Goal: Navigation & Orientation: Find specific page/section

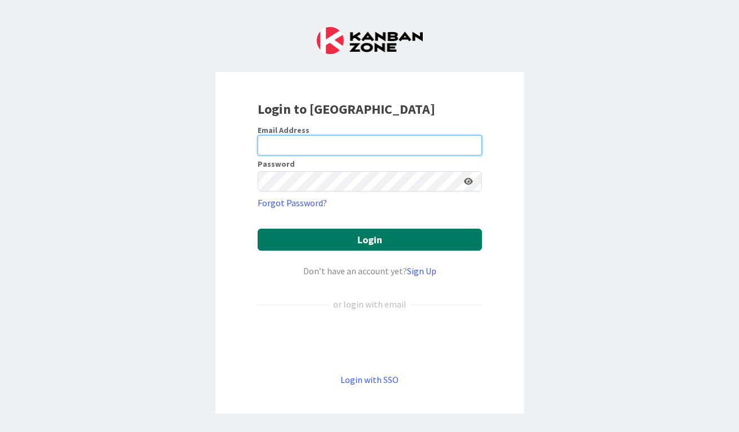
type input "[EMAIL_ADDRESS][DOMAIN_NAME]"
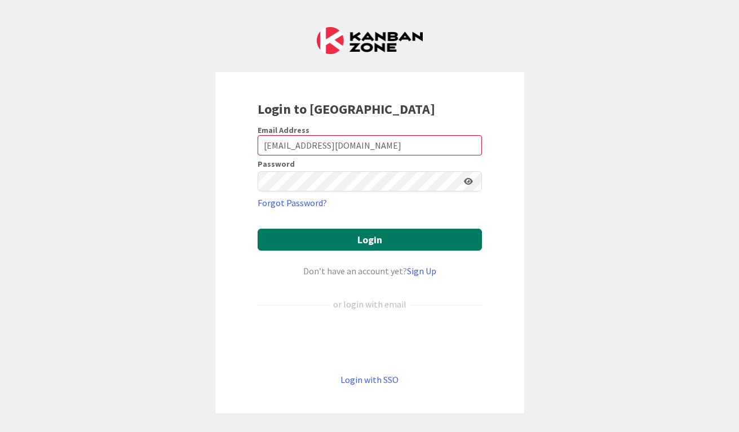
click at [395, 241] on button "Login" at bounding box center [369, 240] width 224 height 22
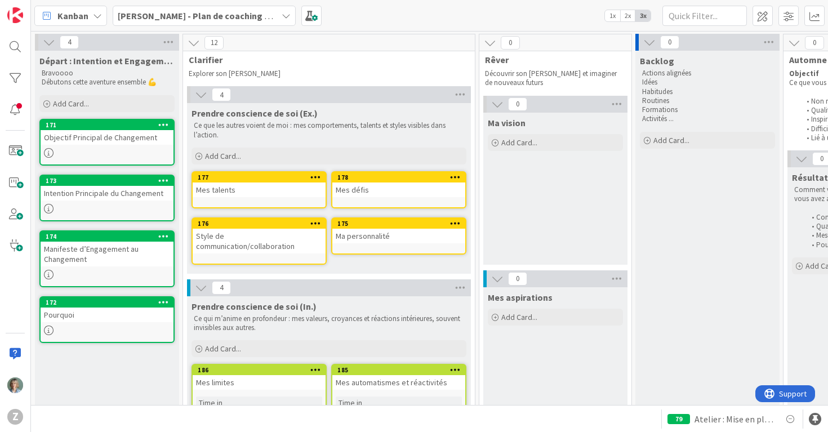
click at [139, 144] on div "Objectif Principal de Changement" at bounding box center [107, 137] width 133 height 15
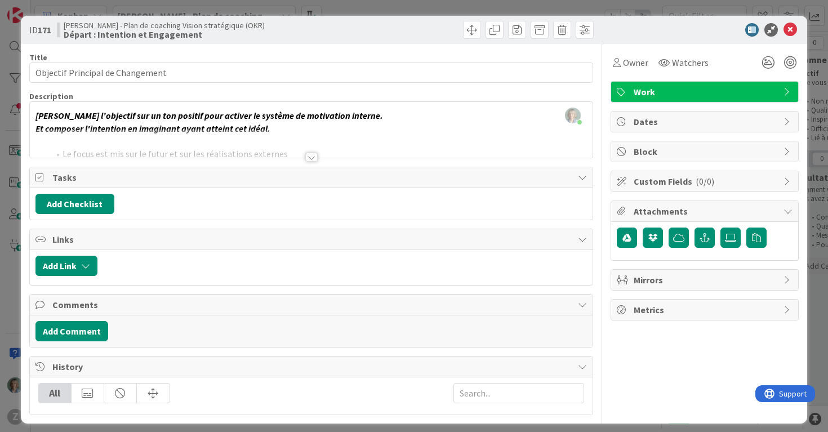
scroll to position [7, 0]
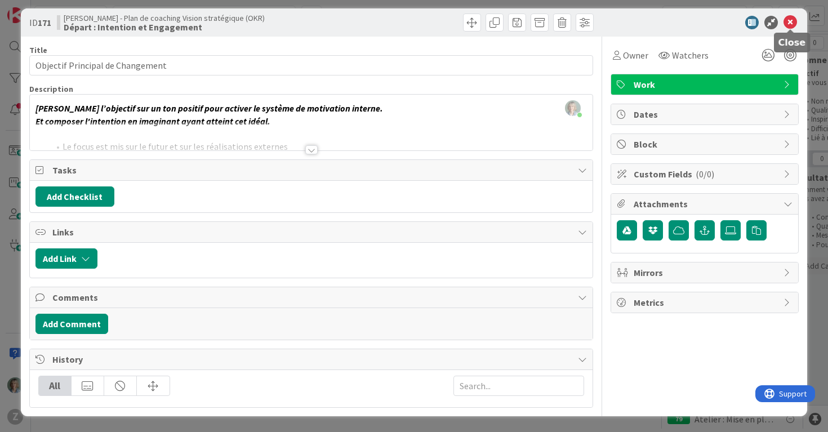
click at [738, 14] on div "ID 171 Marie Laurence - Plan de coaching Vision stratégique (OKR) Départ : Inte…" at bounding box center [414, 22] width 787 height 28
click at [738, 17] on icon at bounding box center [791, 23] width 14 height 14
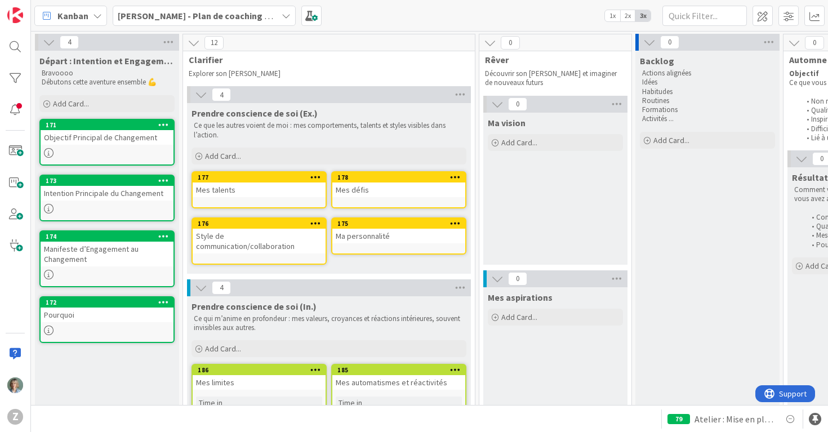
click at [132, 198] on div "Intention Principale du Changement" at bounding box center [107, 193] width 133 height 15
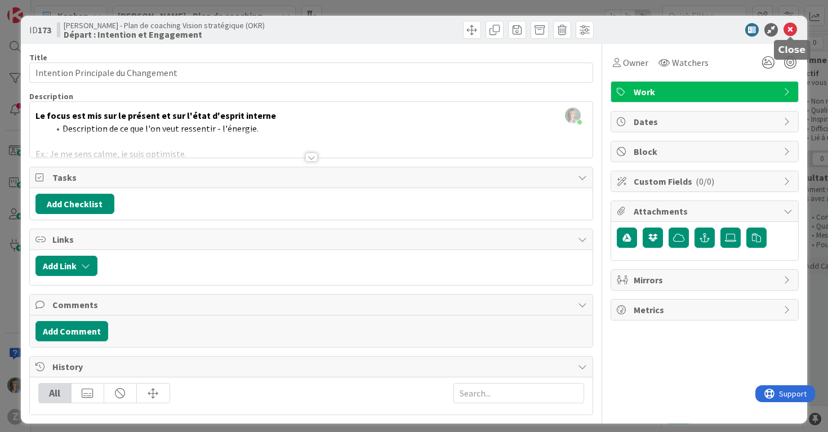
click at [738, 30] on icon at bounding box center [791, 30] width 14 height 14
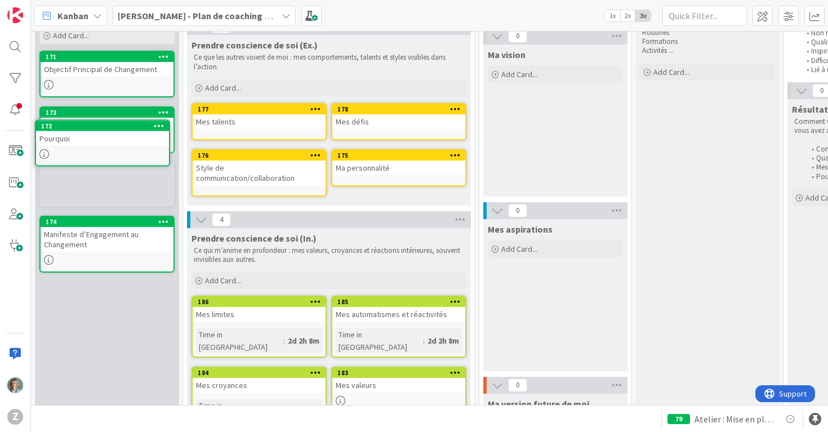
scroll to position [65, 0]
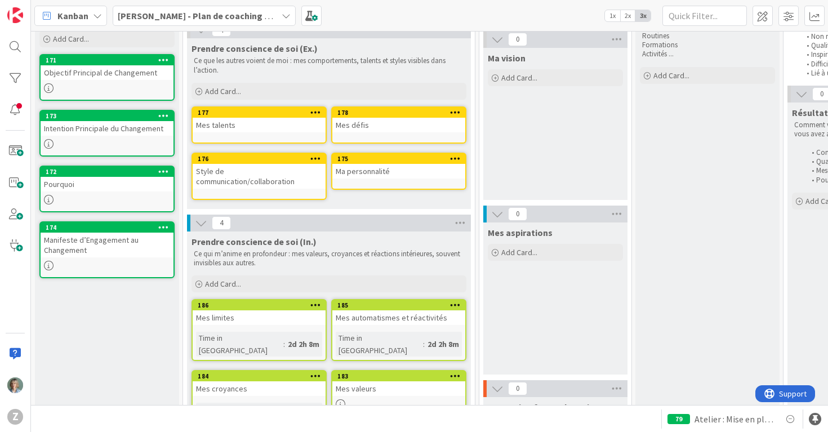
click at [136, 195] on div at bounding box center [107, 200] width 133 height 10
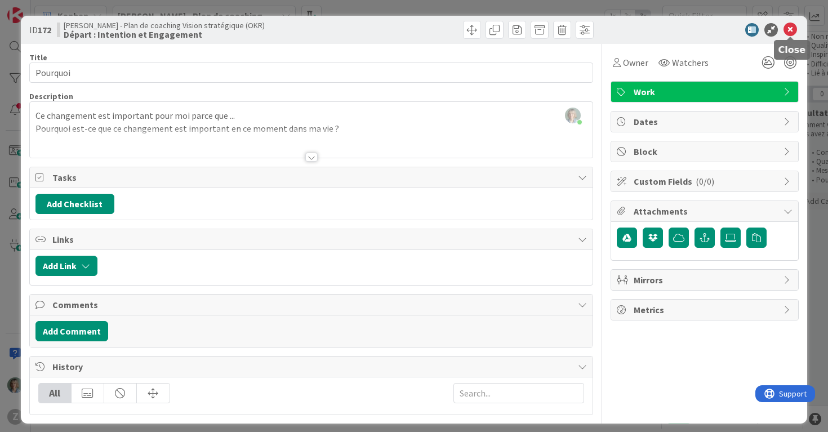
click at [738, 24] on icon at bounding box center [791, 30] width 14 height 14
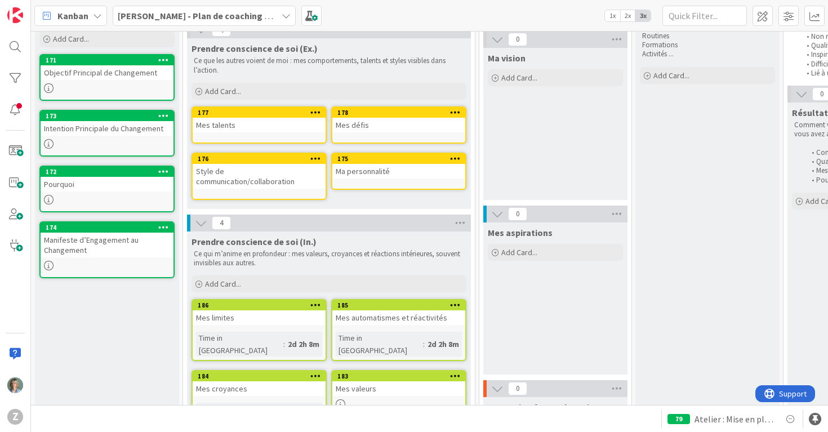
click at [150, 255] on div "Manifeste d’Engagement au Changement" at bounding box center [107, 245] width 133 height 25
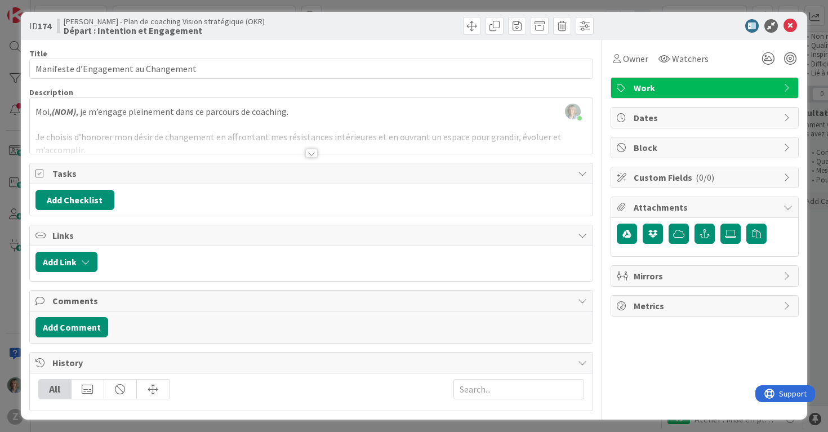
scroll to position [7, 0]
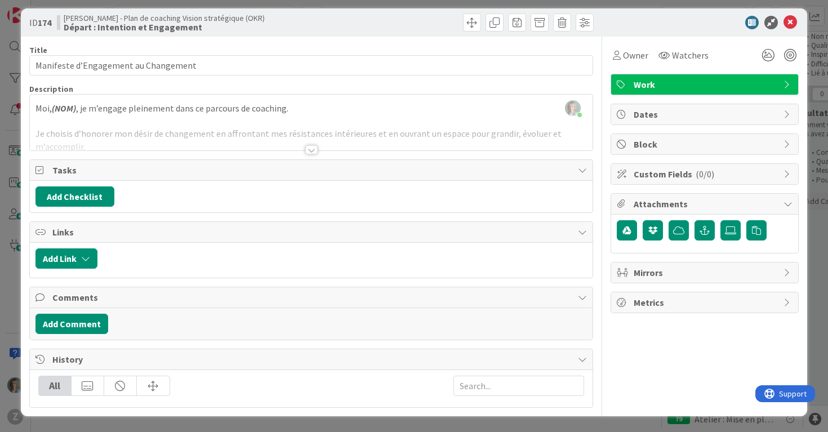
click at [314, 145] on div at bounding box center [311, 149] width 12 height 9
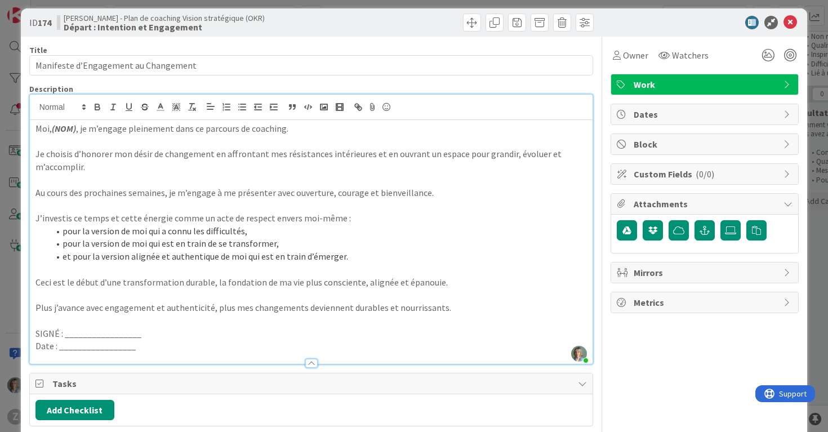
scroll to position [4, 0]
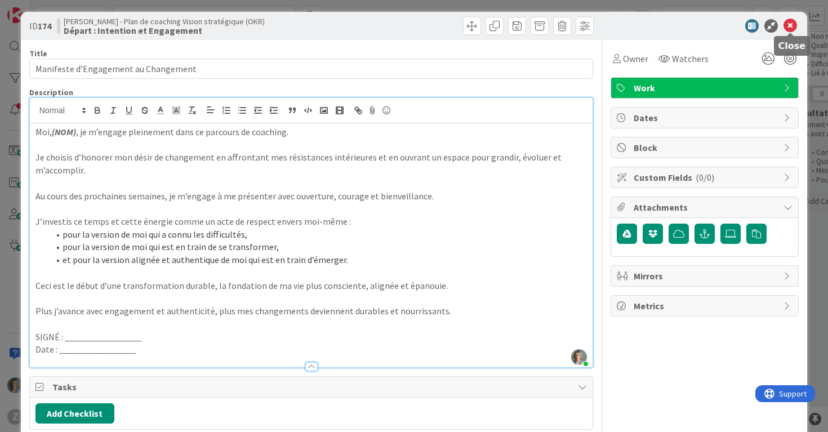
click at [738, 24] on icon at bounding box center [791, 26] width 14 height 14
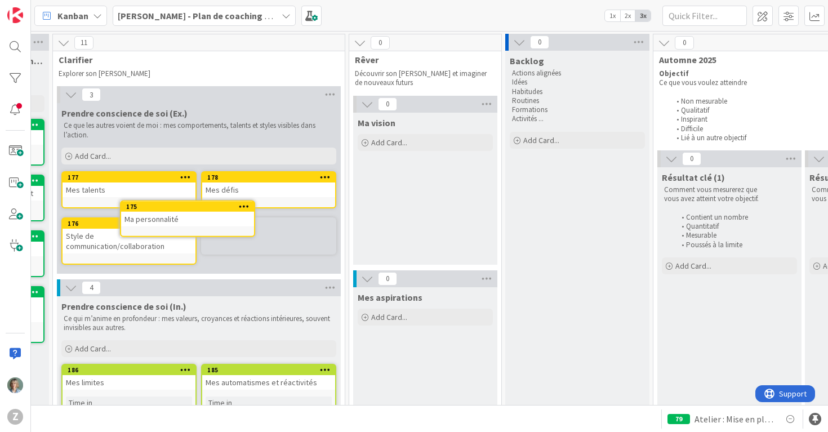
scroll to position [0, 128]
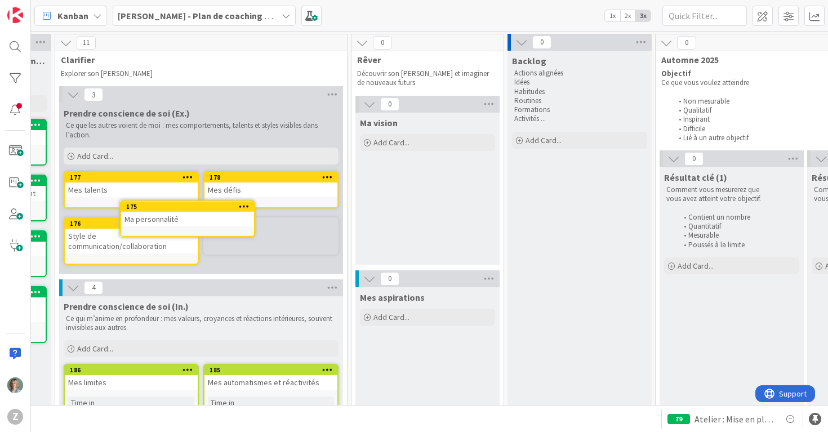
drag, startPoint x: 488, startPoint y: 291, endPoint x: 228, endPoint y: 213, distance: 271.8
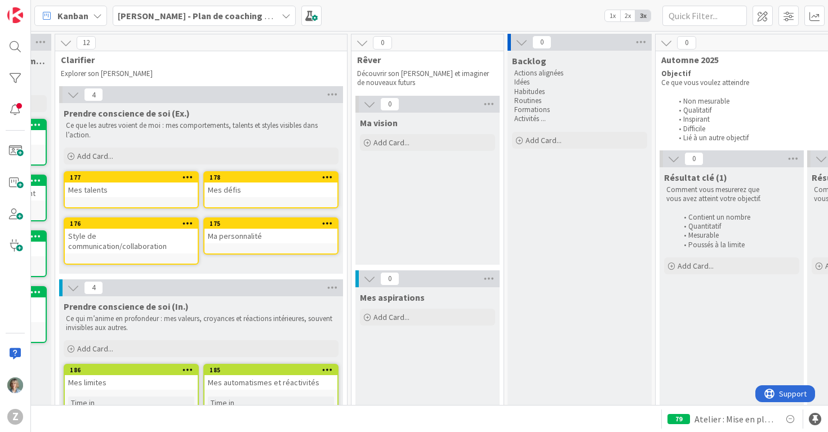
click at [66, 45] on icon at bounding box center [66, 43] width 12 height 12
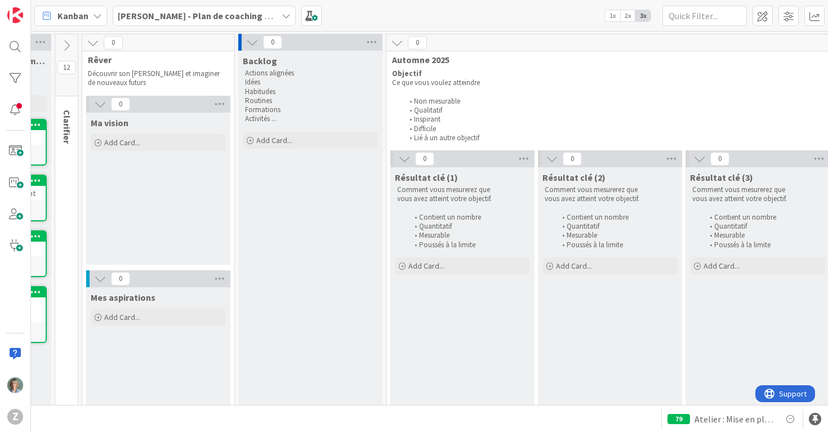
click at [92, 44] on icon at bounding box center [93, 43] width 12 height 12
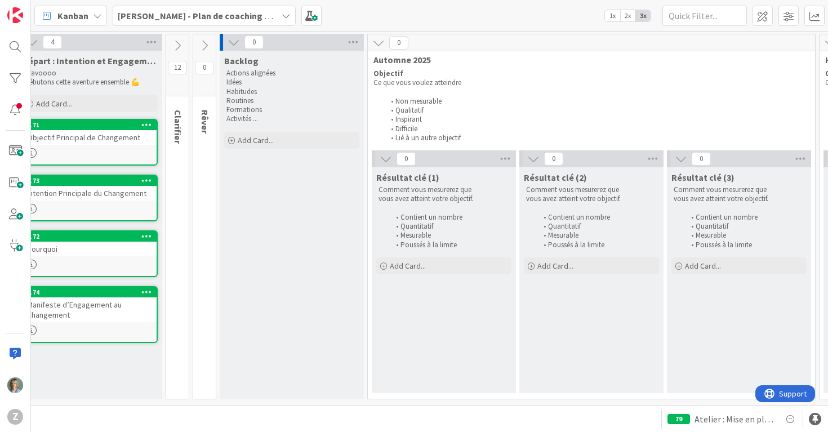
scroll to position [0, 0]
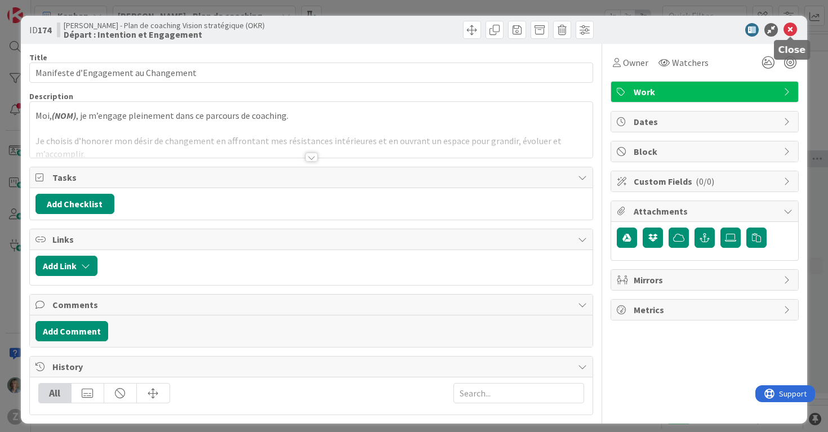
click at [738, 32] on icon at bounding box center [791, 30] width 14 height 14
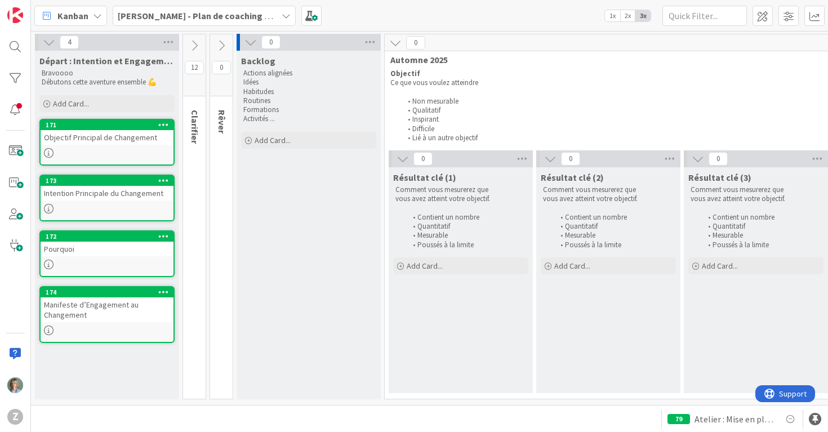
click at [47, 42] on icon at bounding box center [49, 42] width 12 height 12
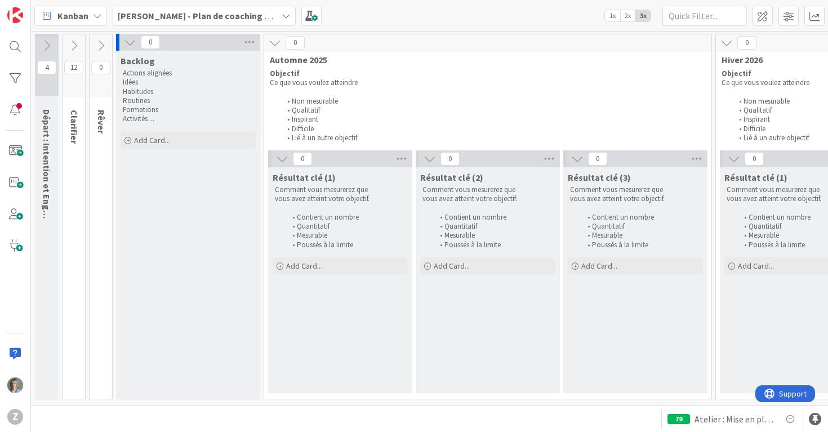
click at [128, 42] on icon at bounding box center [130, 42] width 12 height 12
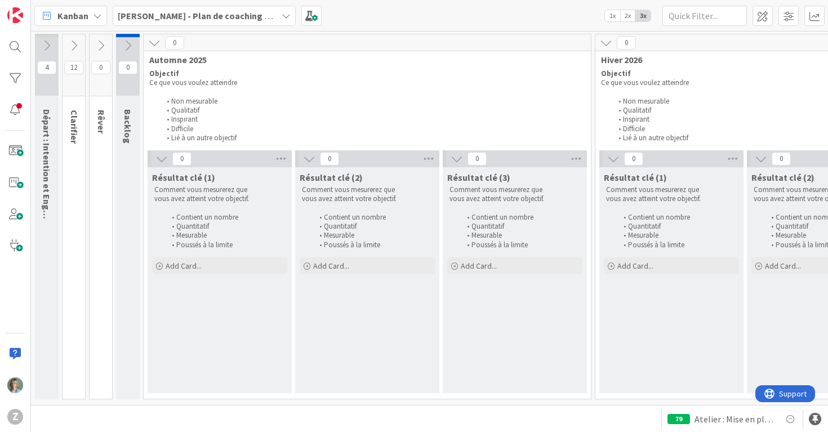
click at [154, 43] on icon at bounding box center [154, 43] width 12 height 12
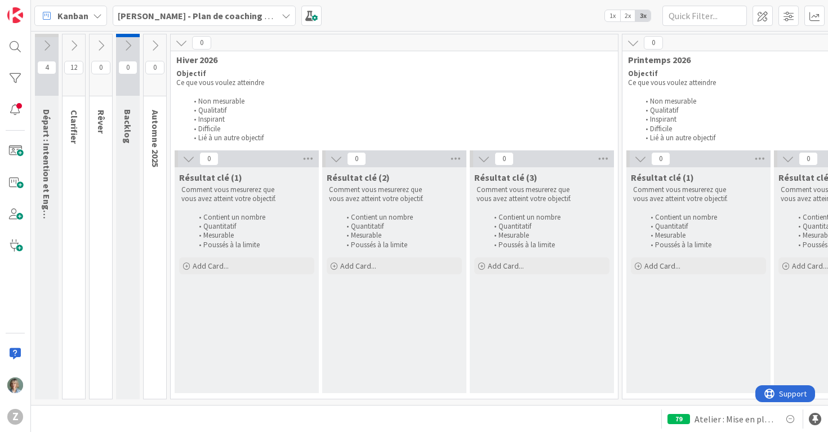
click at [181, 40] on icon at bounding box center [181, 43] width 12 height 12
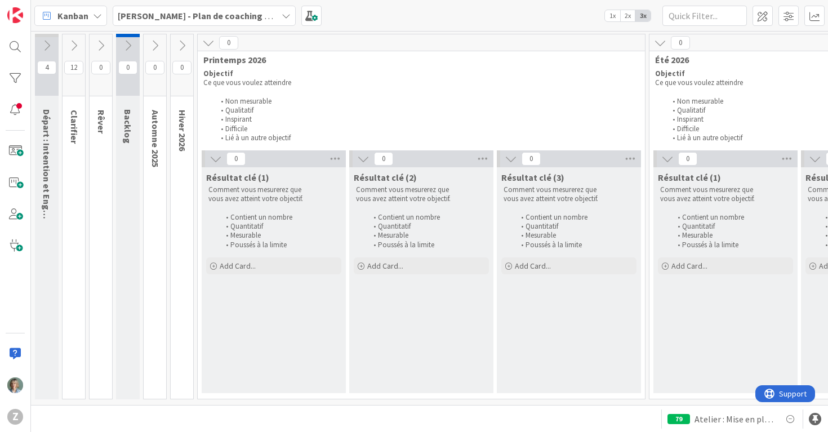
click at [208, 43] on icon at bounding box center [208, 43] width 12 height 12
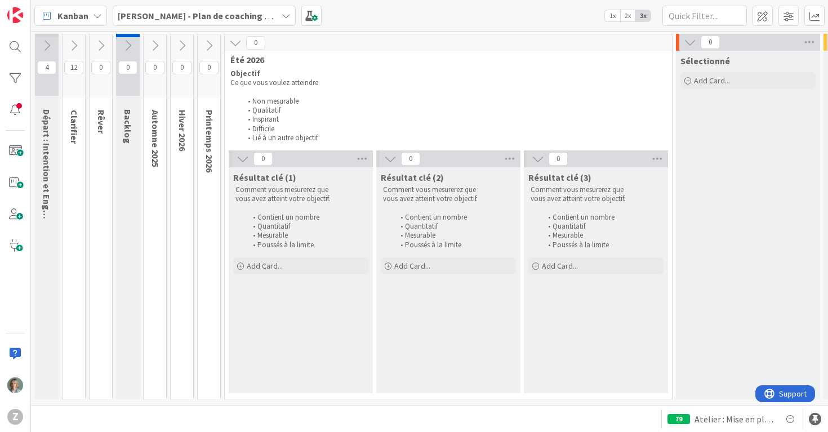
click at [230, 41] on icon at bounding box center [235, 43] width 12 height 12
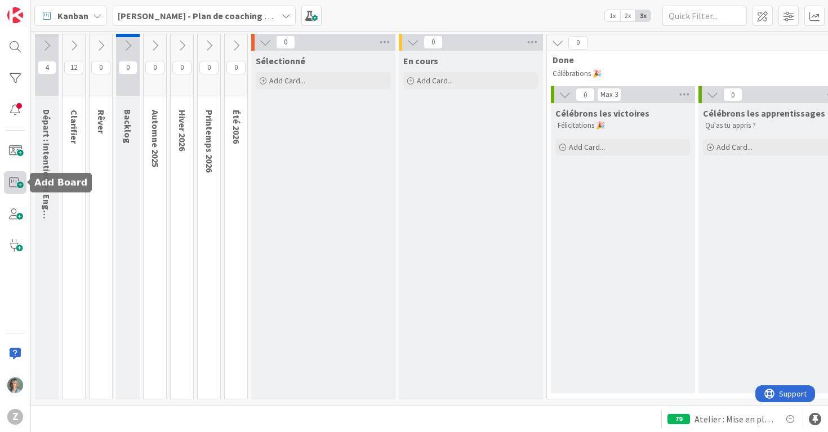
click at [17, 181] on span at bounding box center [15, 182] width 23 height 23
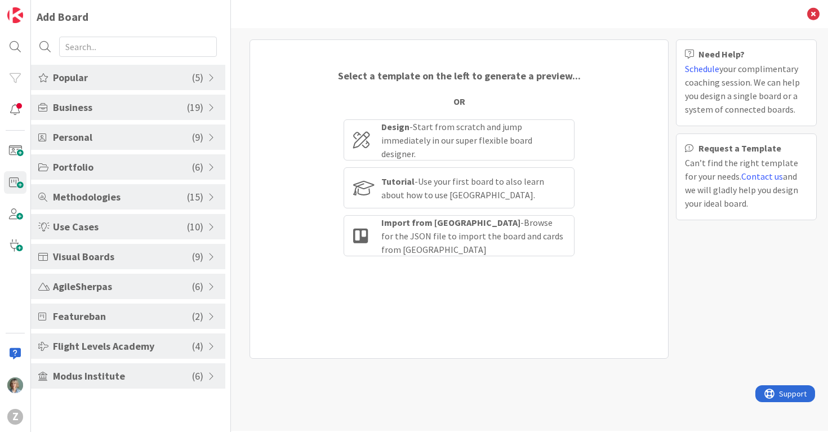
click at [91, 74] on span "Popular" at bounding box center [122, 77] width 139 height 15
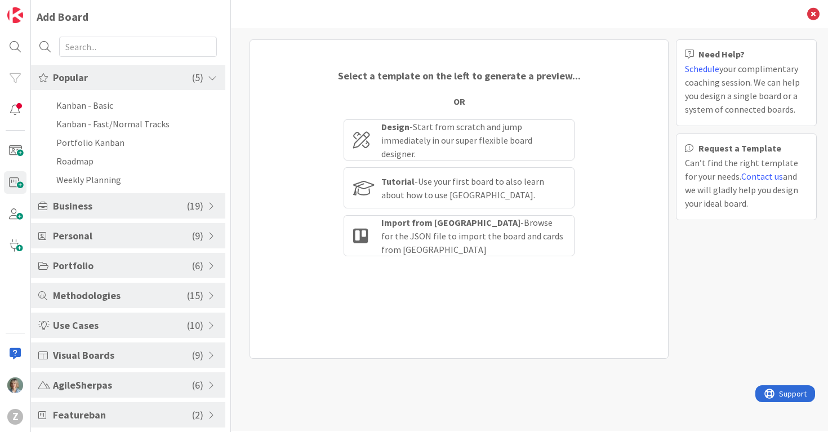
click at [114, 205] on span "Business" at bounding box center [120, 205] width 134 height 15
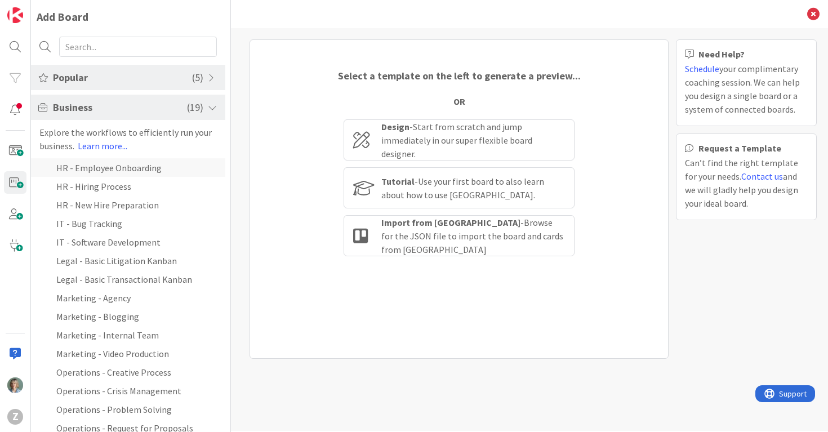
click at [158, 169] on li "HR - Employee Onboarding" at bounding box center [128, 167] width 194 height 19
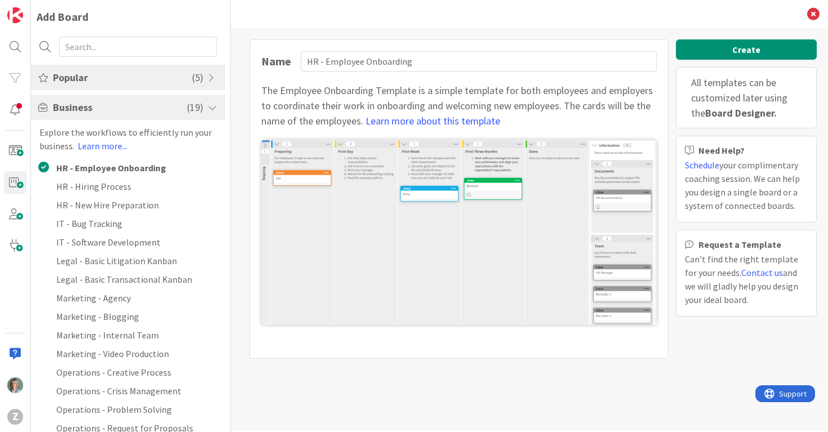
click at [166, 114] on span "Business" at bounding box center [120, 107] width 134 height 15
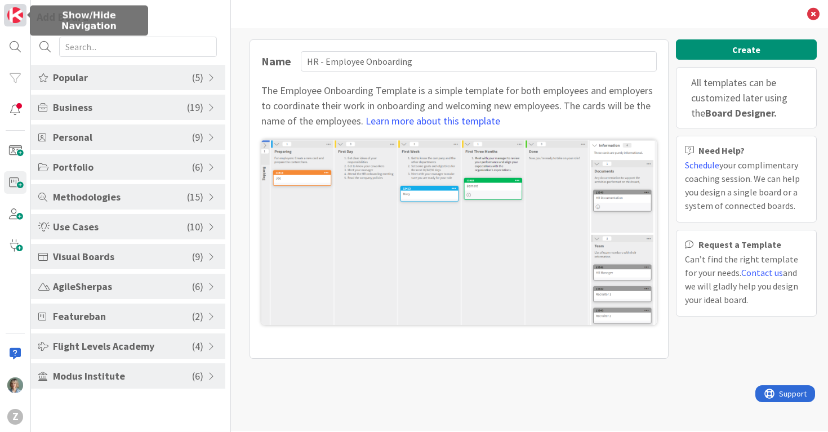
click at [13, 16] on img at bounding box center [15, 15] width 16 height 16
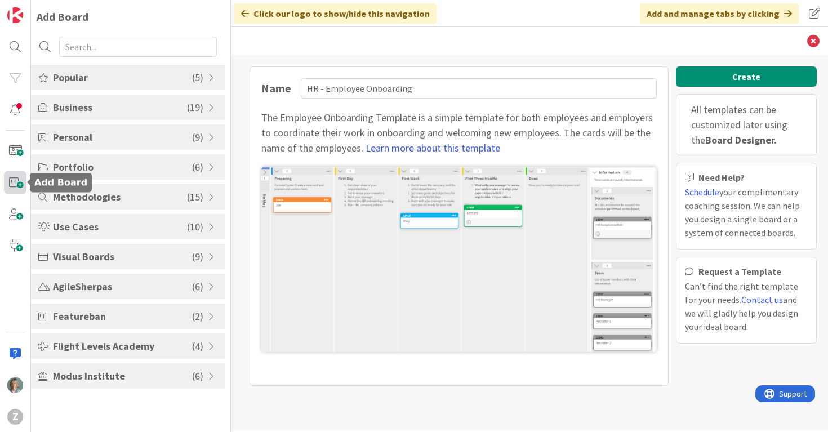
click at [19, 184] on span at bounding box center [15, 182] width 23 height 23
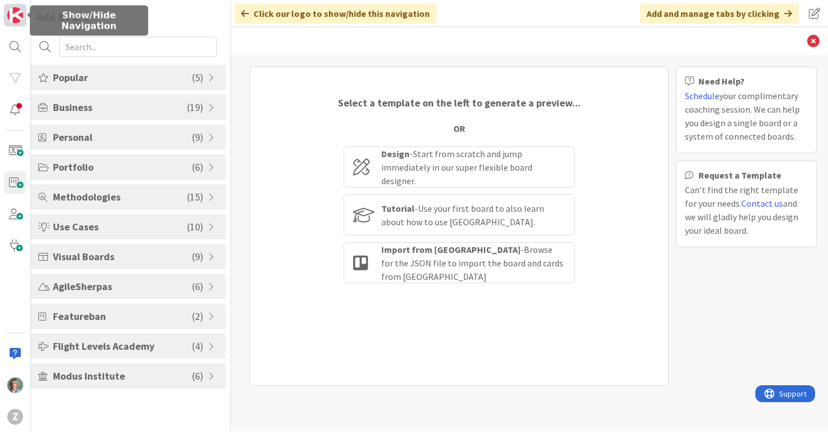
click at [12, 15] on img at bounding box center [15, 15] width 16 height 16
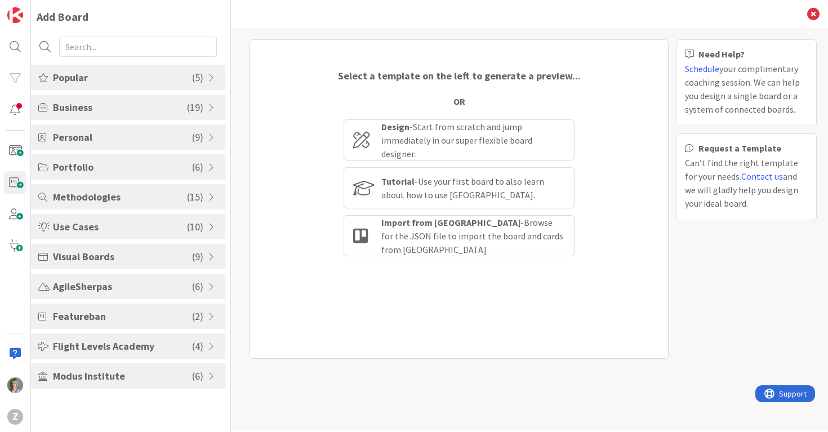
click at [243, 20] on div "Back" at bounding box center [529, 14] width 597 height 28
click at [42, 11] on div "Add Board" at bounding box center [63, 16] width 52 height 17
click at [55, 13] on div "Add Board" at bounding box center [63, 16] width 52 height 17
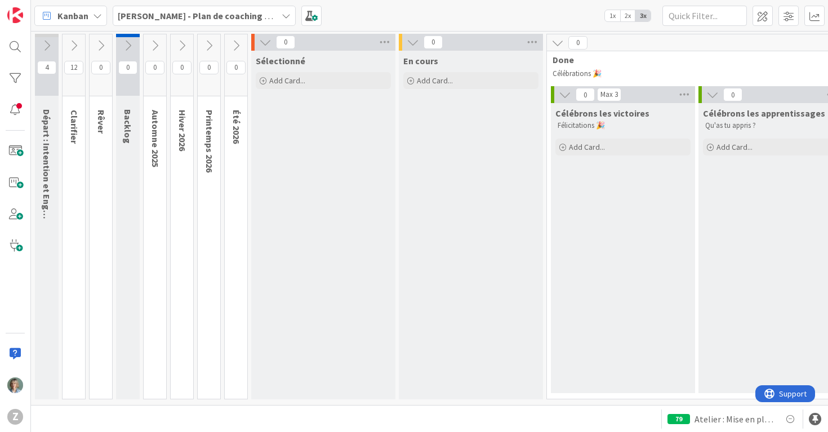
click at [227, 6] on div "[PERSON_NAME] - Plan de coaching Vision stratégique (OKR)" at bounding box center [204, 16] width 183 height 20
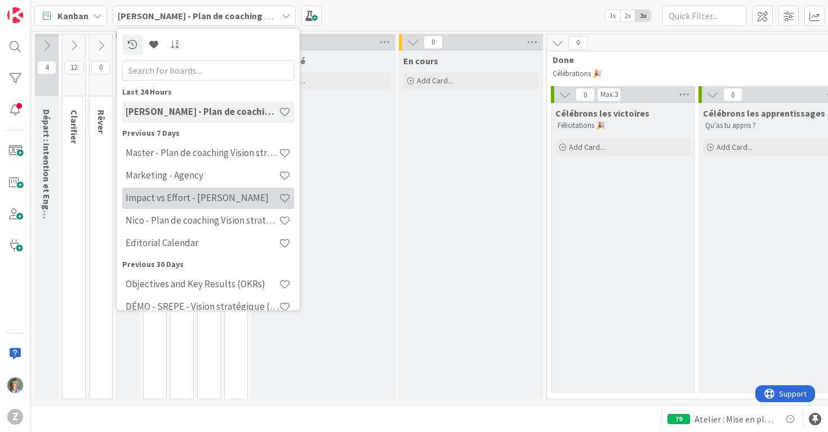
click at [202, 196] on h4 "Impact vs Effort - Patrick Remillard" at bounding box center [202, 197] width 153 height 11
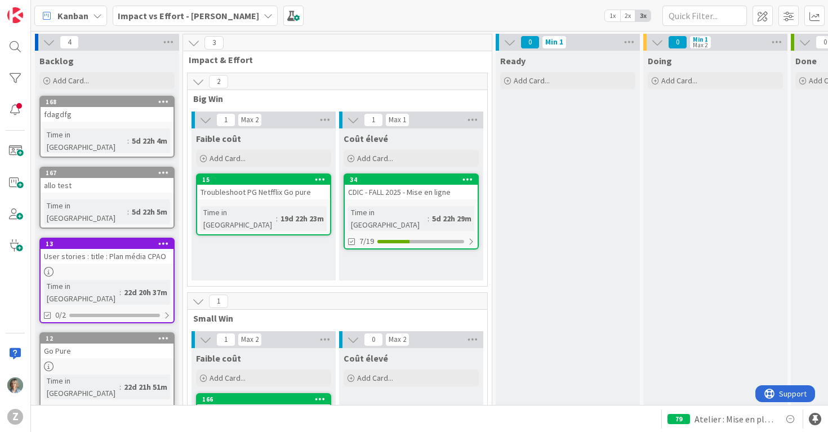
click at [199, 12] on b "Impact vs Effort - Patrick Remillard" at bounding box center [188, 15] width 141 height 11
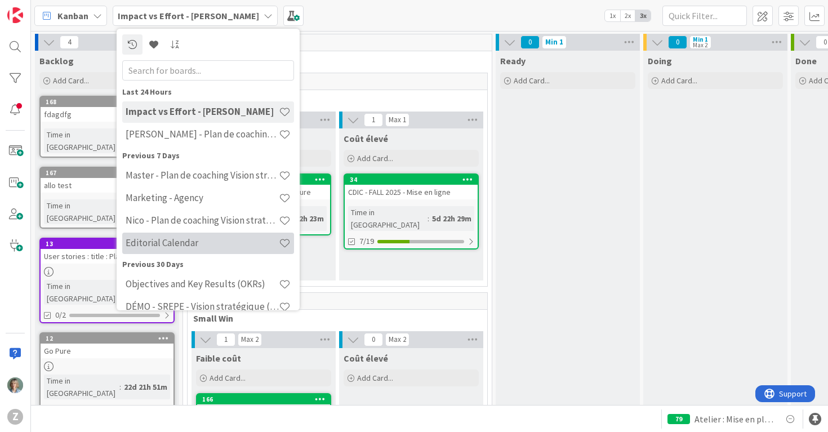
click at [199, 242] on h4 "Editorial Calendar" at bounding box center [202, 242] width 153 height 11
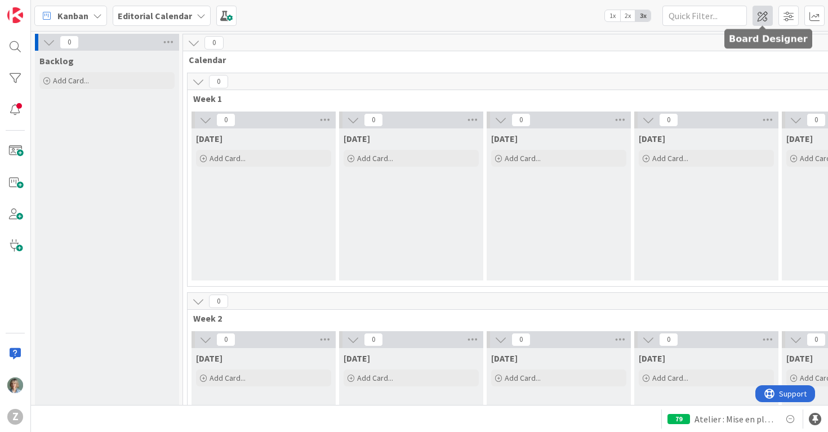
click at [762, 15] on span at bounding box center [763, 16] width 20 height 20
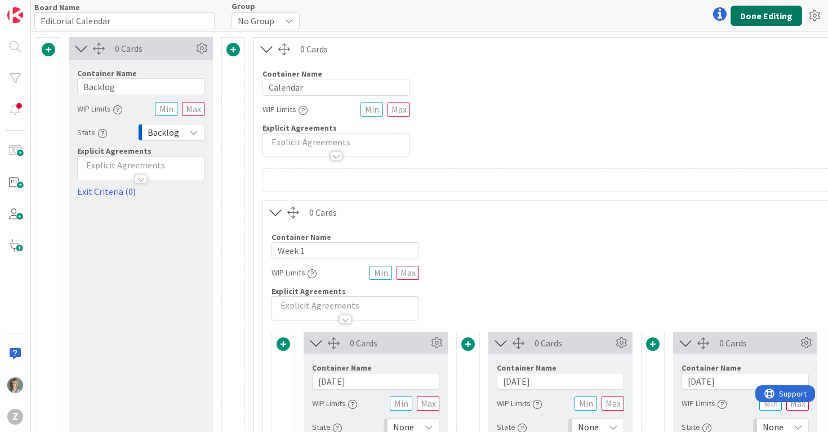
click at [788, 12] on button "Done Editing" at bounding box center [767, 16] width 72 height 20
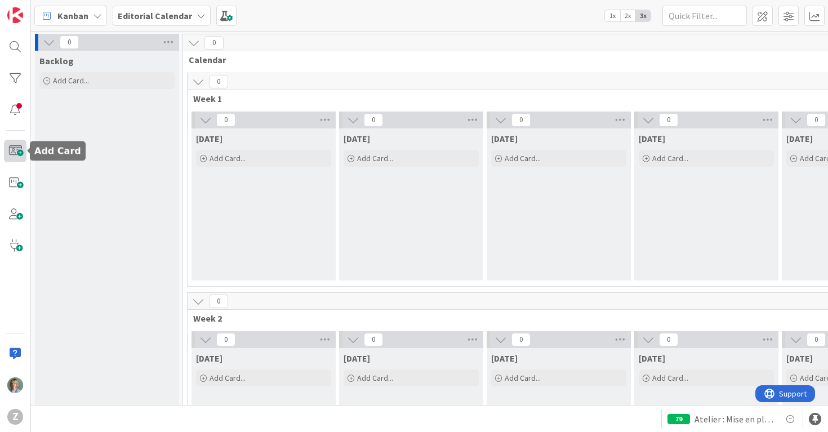
click at [20, 153] on span at bounding box center [15, 151] width 23 height 23
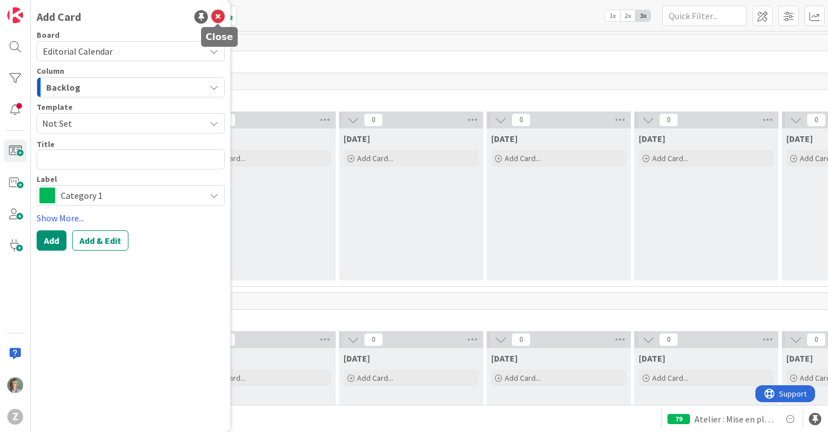
click at [214, 20] on icon at bounding box center [218, 17] width 14 height 14
